Goal: Download file/media

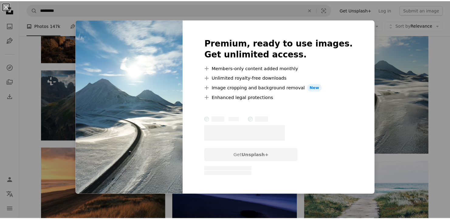
scroll to position [7824, 0]
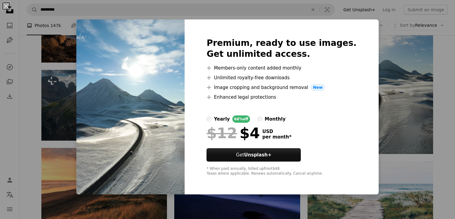
click at [378, 57] on div "An X shape Premium, ready to use images. Get unlimited access. A plus sign Memb…" at bounding box center [227, 109] width 455 height 219
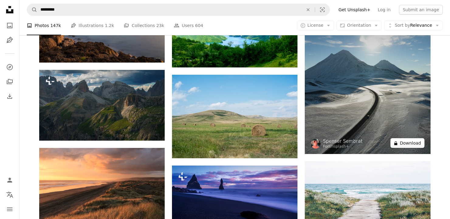
click at [421, 145] on button "A lock Download" at bounding box center [408, 143] width 34 height 10
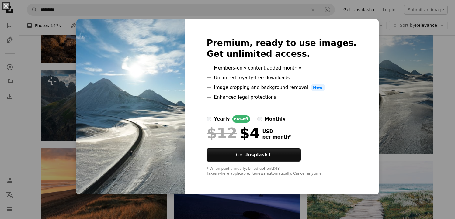
click at [392, 109] on div "An X shape Premium, ready to use images. Get unlimited access. A plus sign Memb…" at bounding box center [227, 109] width 455 height 219
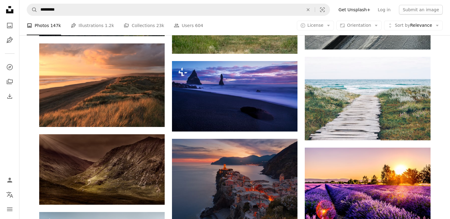
scroll to position [8038, 0]
